Goal: Navigation & Orientation: Find specific page/section

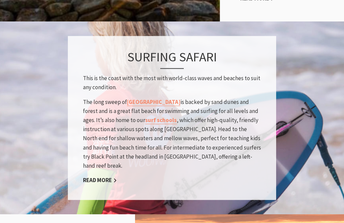
scroll to position [527, 0]
click at [98, 179] on link "Read More" at bounding box center [100, 180] width 34 height 8
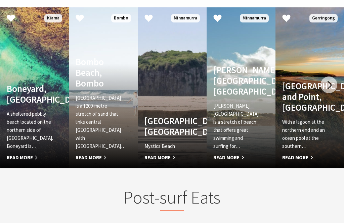
scroll to position [327, 0]
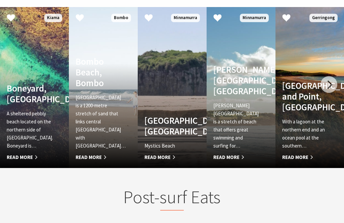
click at [329, 76] on div at bounding box center [328, 84] width 17 height 17
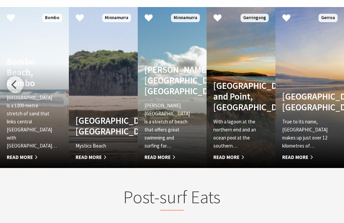
scroll to position [327, 0]
click at [300, 118] on p "True to its name, [GEOGRAPHIC_DATA] makes up just over 12 kilometres of…" at bounding box center [304, 134] width 45 height 32
